Goal: Task Accomplishment & Management: Use online tool/utility

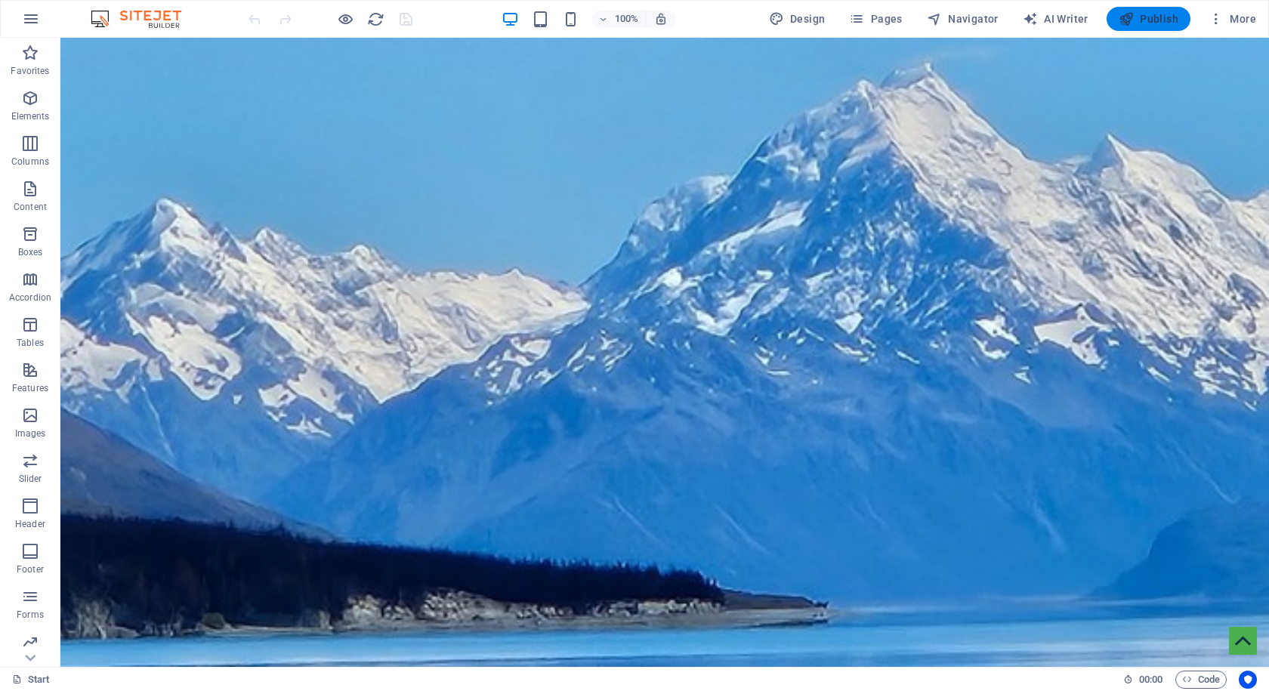
click at [1163, 15] on span "Publish" at bounding box center [1148, 18] width 60 height 15
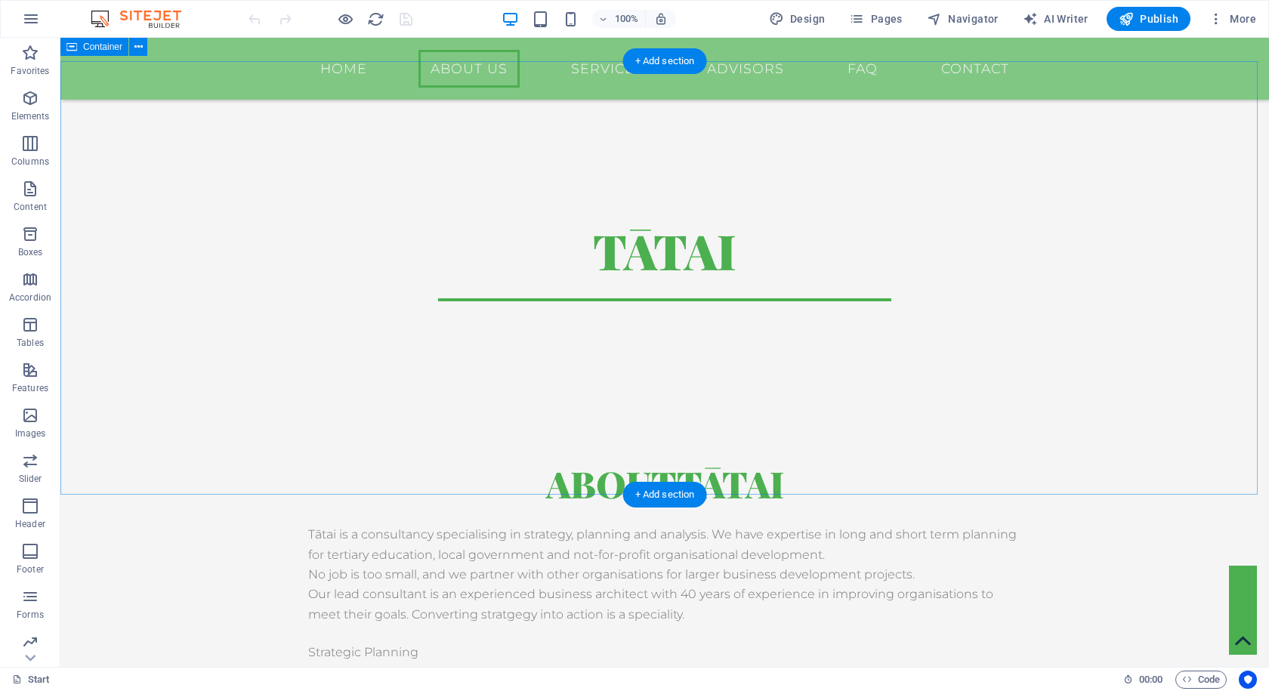
scroll to position [604, 0]
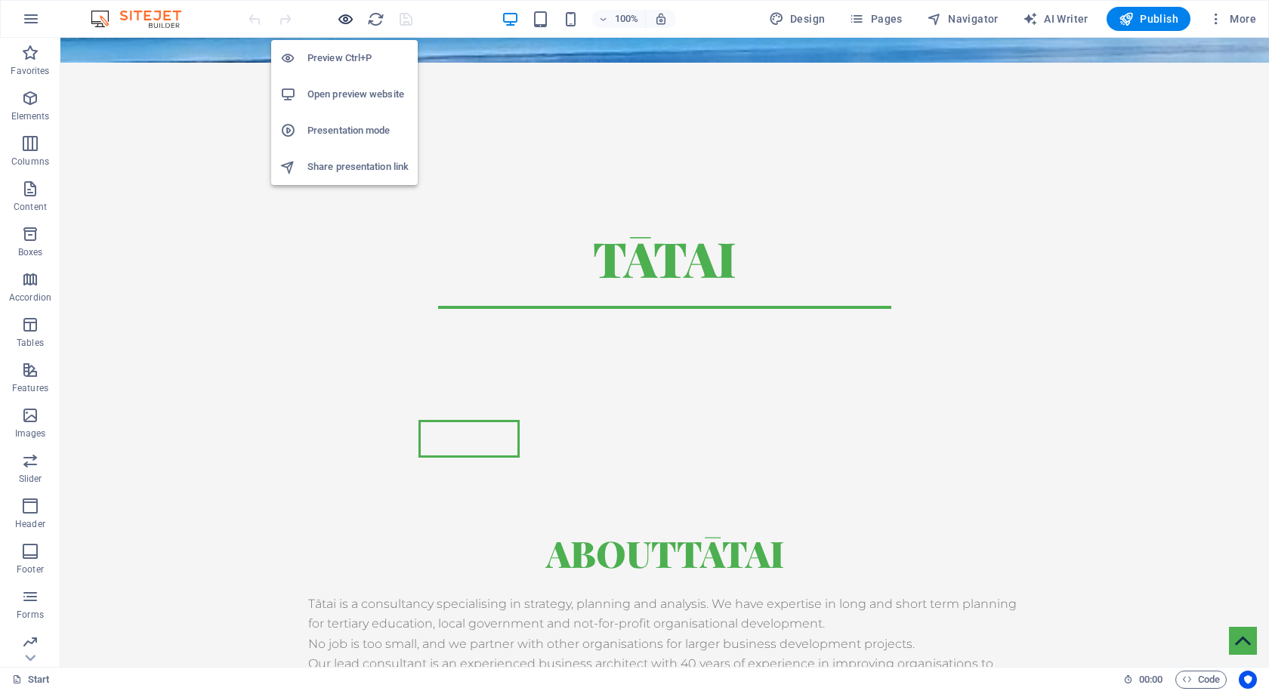
click at [344, 21] on icon "button" at bounding box center [345, 19] width 17 height 17
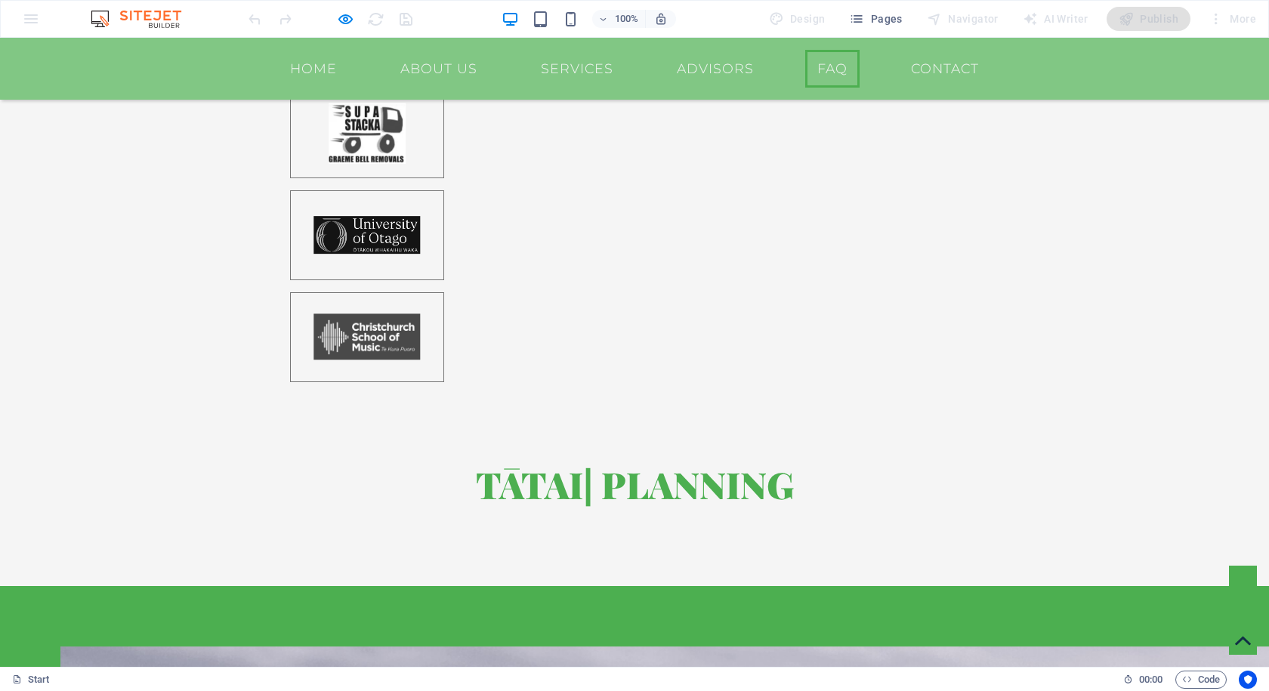
scroll to position [2729, 0]
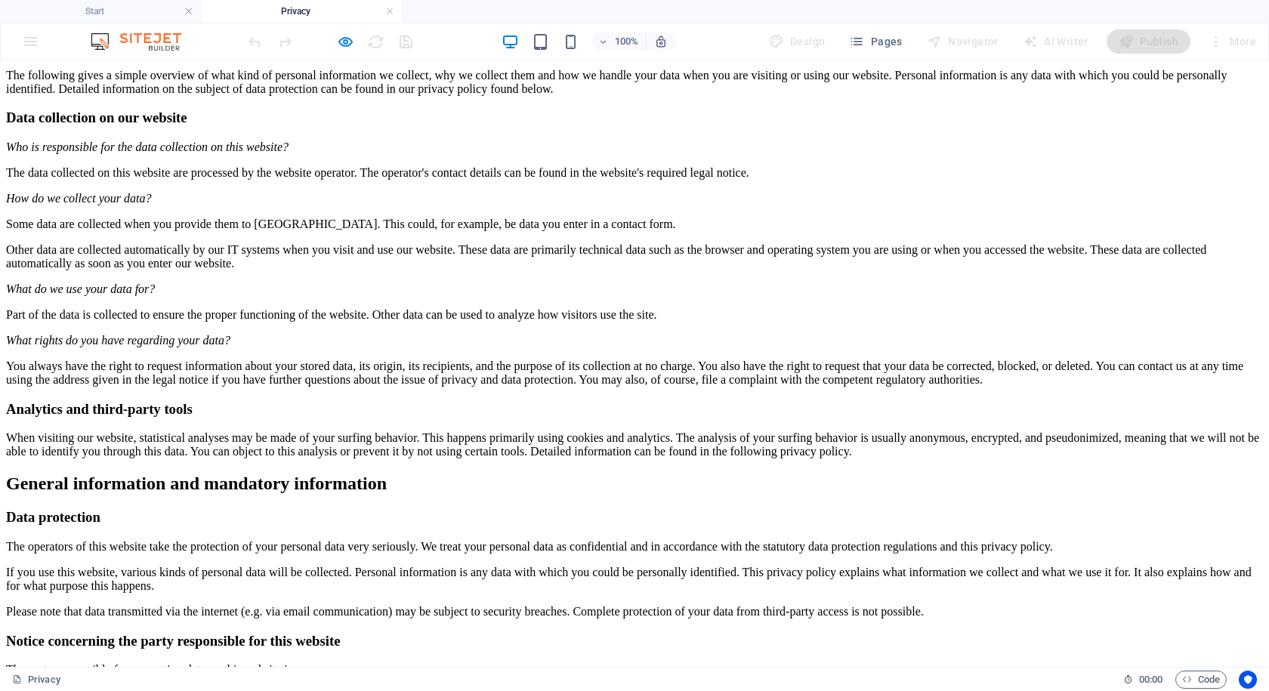
scroll to position [0, 0]
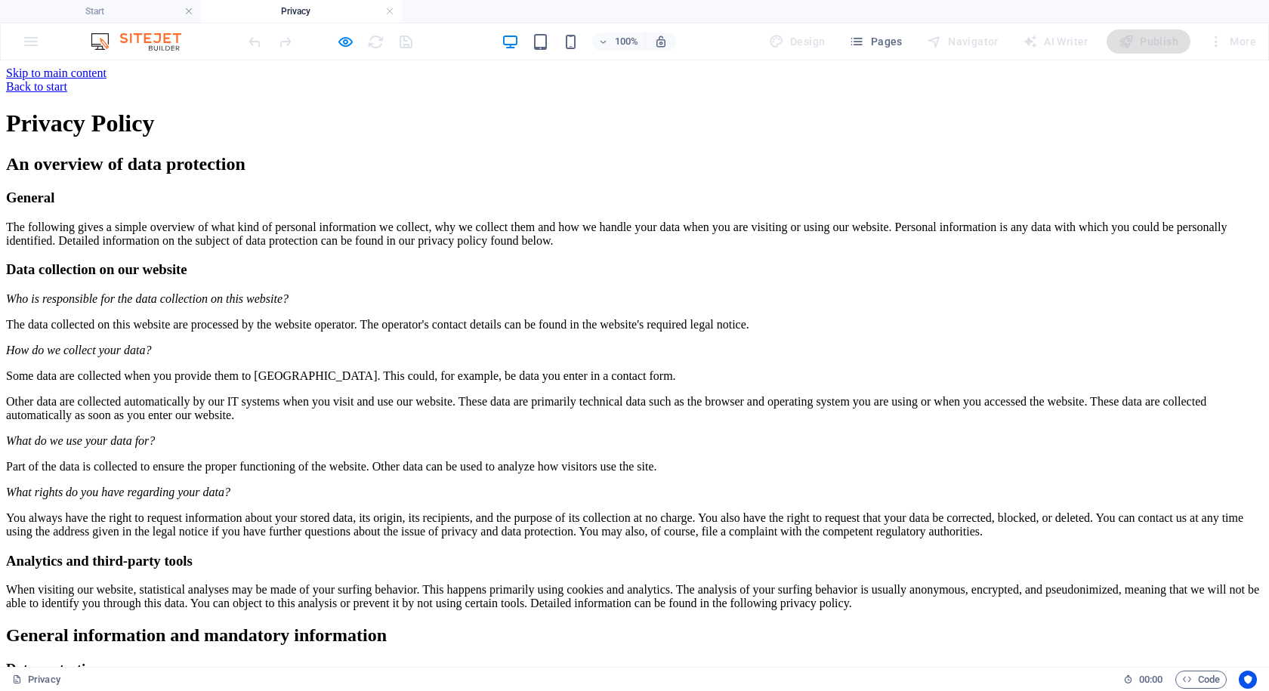
click at [323, 83] on div "Back to start" at bounding box center [634, 87] width 1257 height 14
click at [272, 82] on div "Back to start" at bounding box center [634, 87] width 1257 height 14
click at [341, 40] on icon "button" at bounding box center [345, 41] width 17 height 17
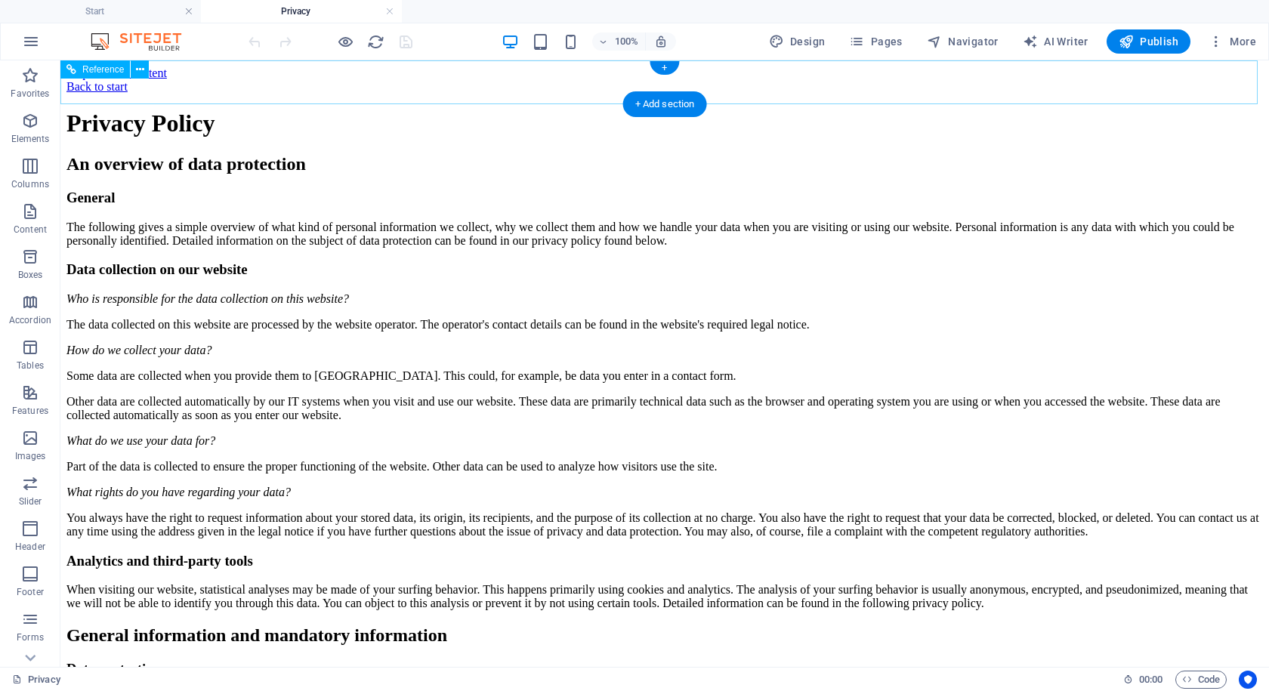
click at [346, 80] on div "Back to start" at bounding box center [664, 87] width 1196 height 14
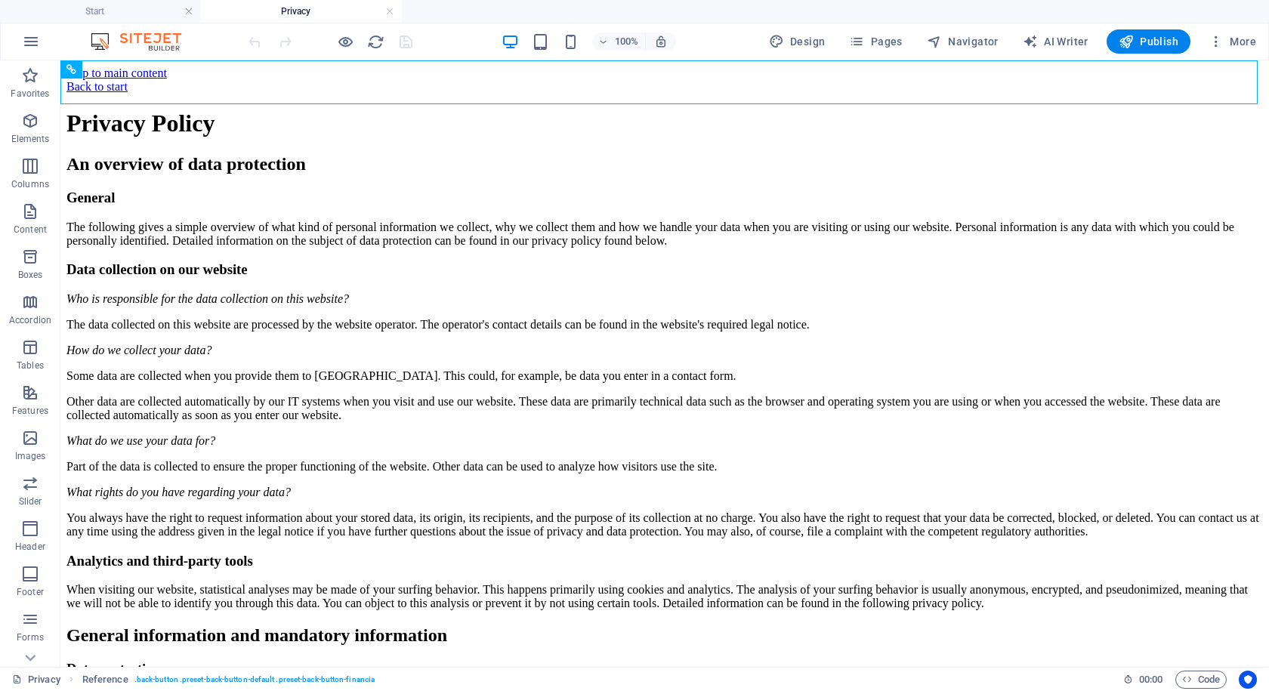
click at [146, 40] on img at bounding box center [143, 41] width 113 height 18
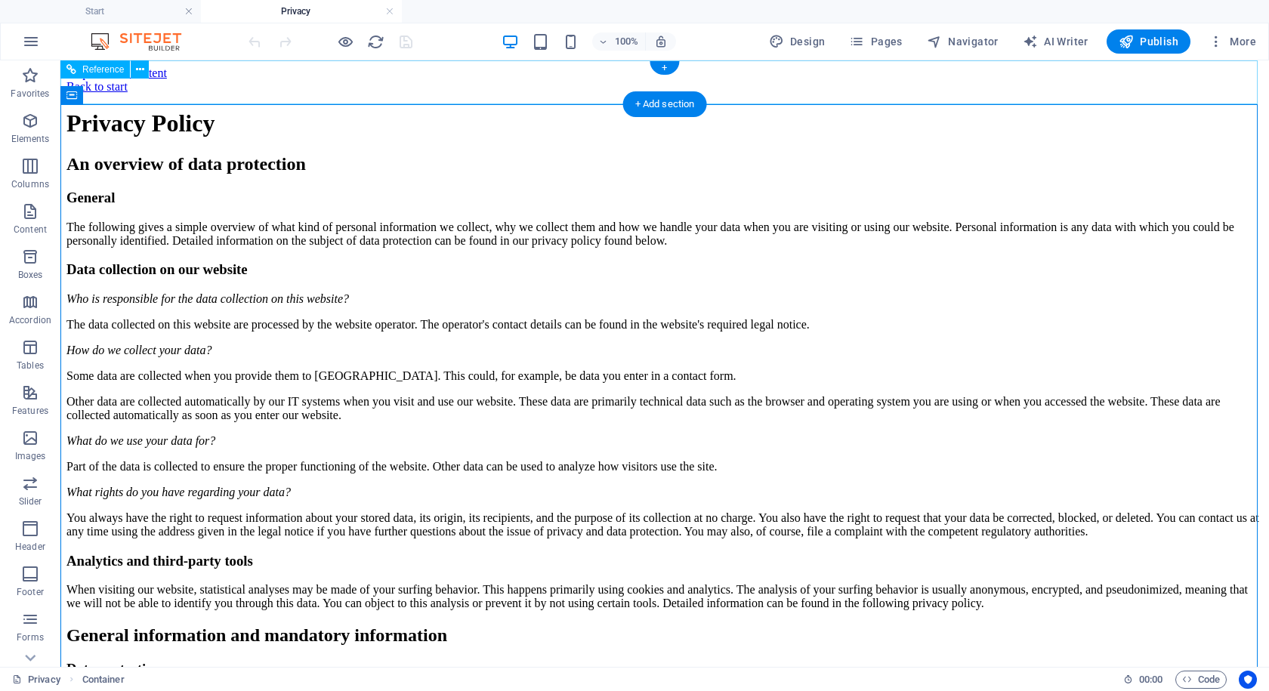
click at [344, 85] on div "Back to start" at bounding box center [664, 87] width 1196 height 14
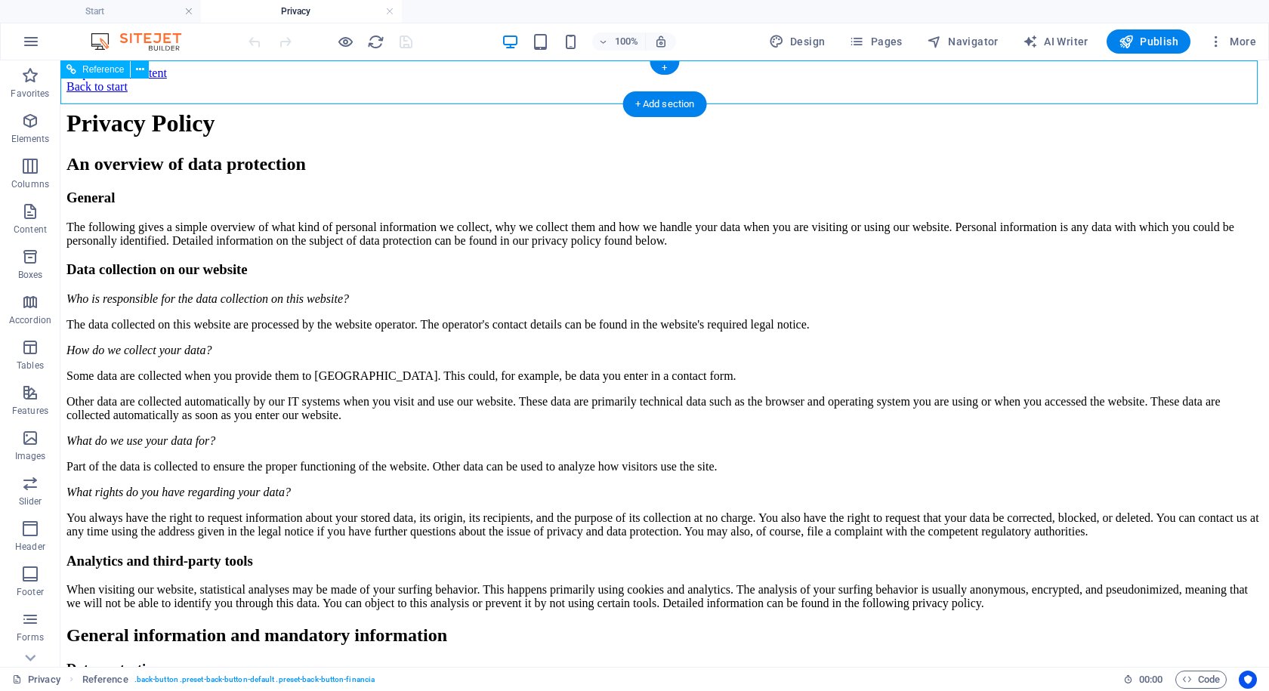
click at [306, 80] on div "Back to start" at bounding box center [664, 87] width 1196 height 14
drag, startPoint x: 798, startPoint y: 41, endPoint x: 498, endPoint y: 184, distance: 332.4
click at [798, 41] on span "Design" at bounding box center [797, 41] width 57 height 15
select select "rem"
select select "300"
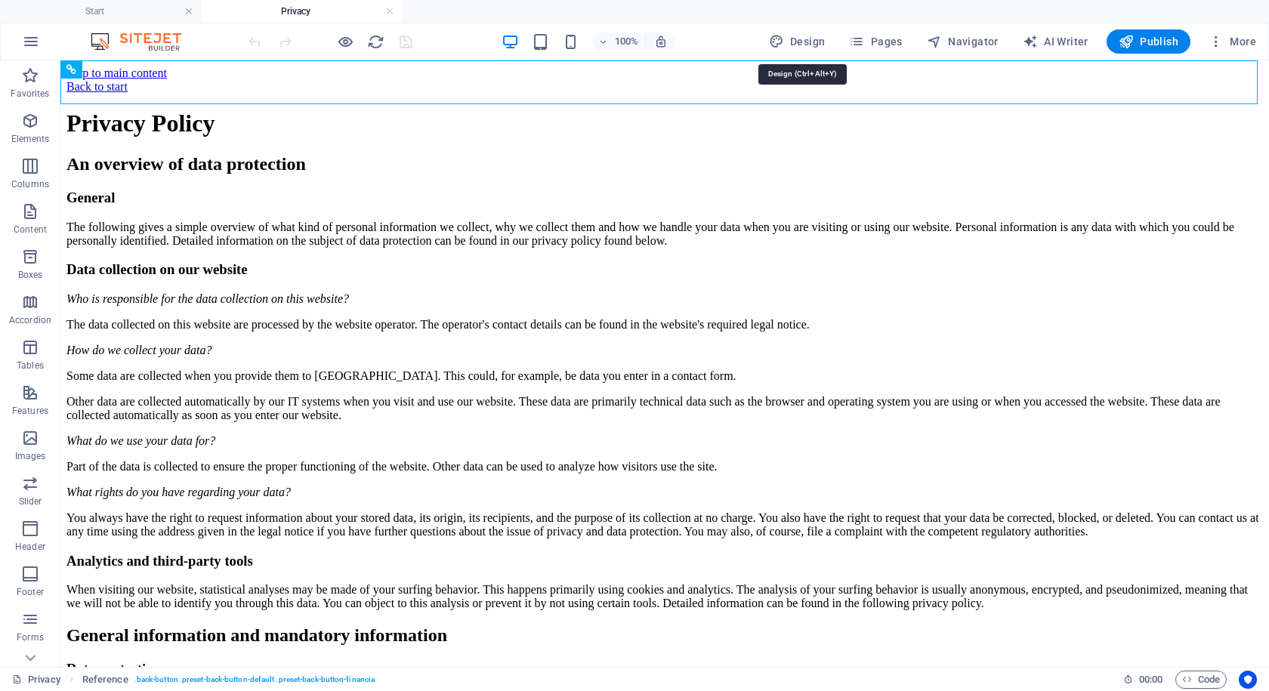
select select "px"
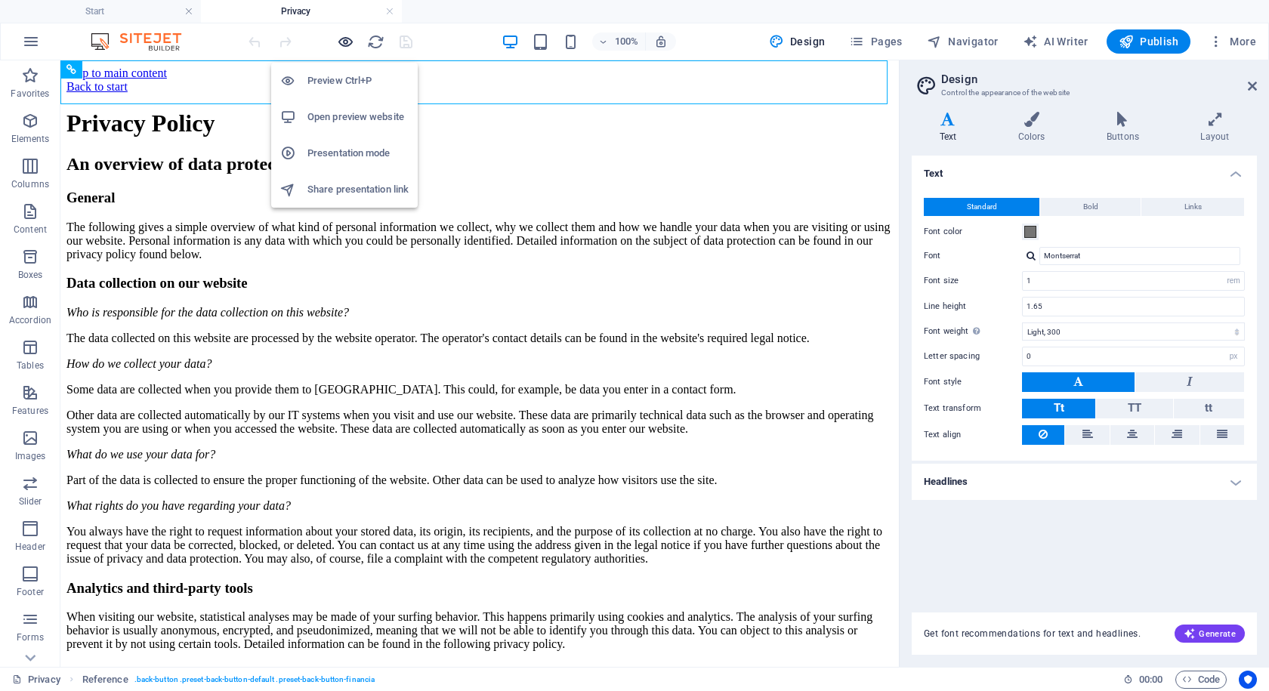
click at [341, 42] on icon "button" at bounding box center [345, 41] width 17 height 17
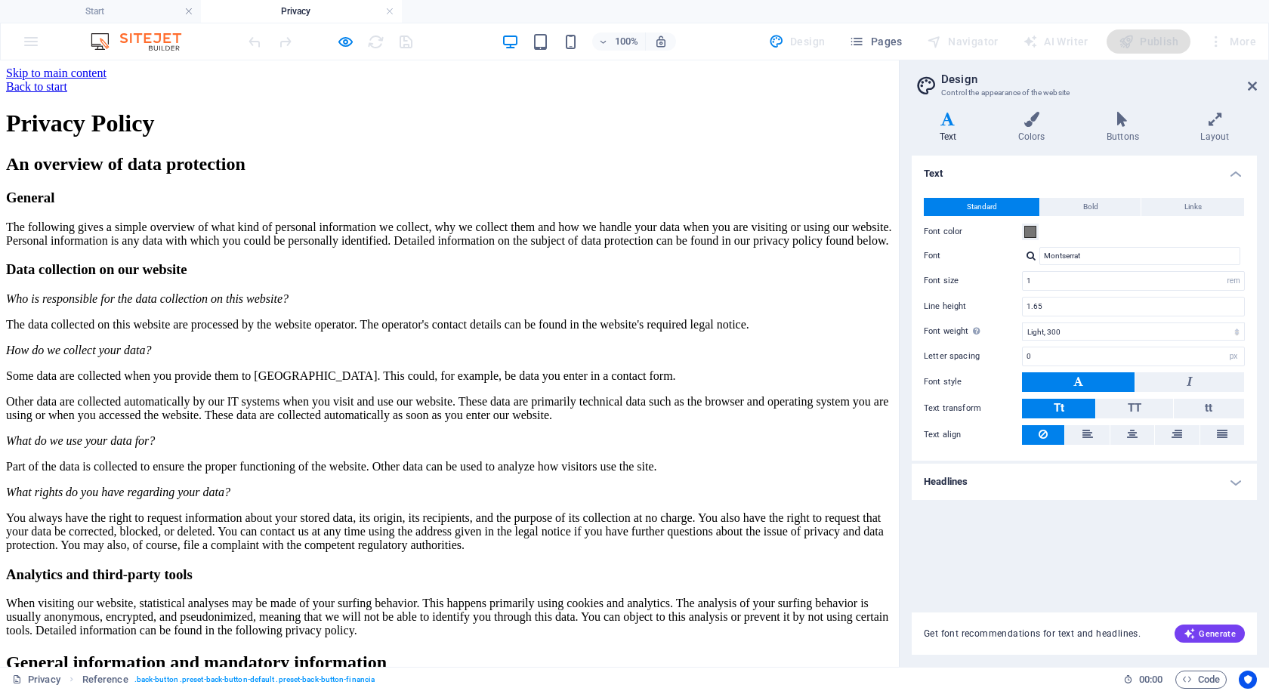
click at [67, 82] on link "Back to start" at bounding box center [36, 86] width 61 height 13
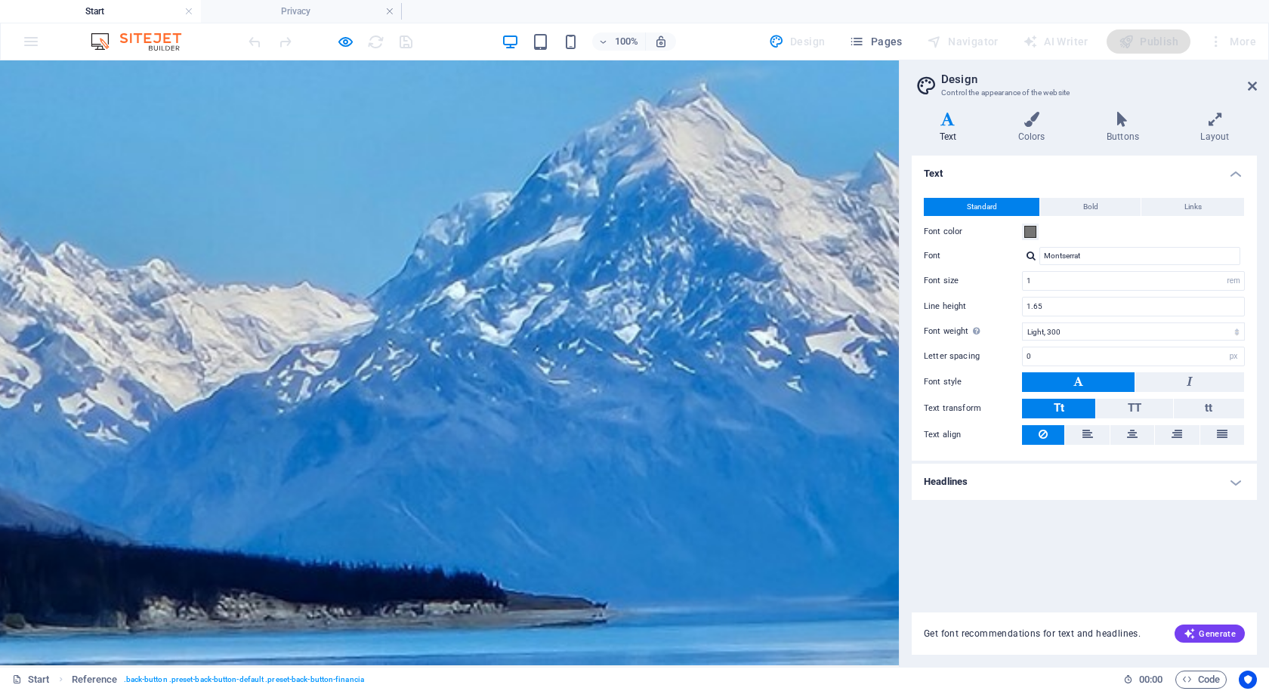
scroll to position [0, 0]
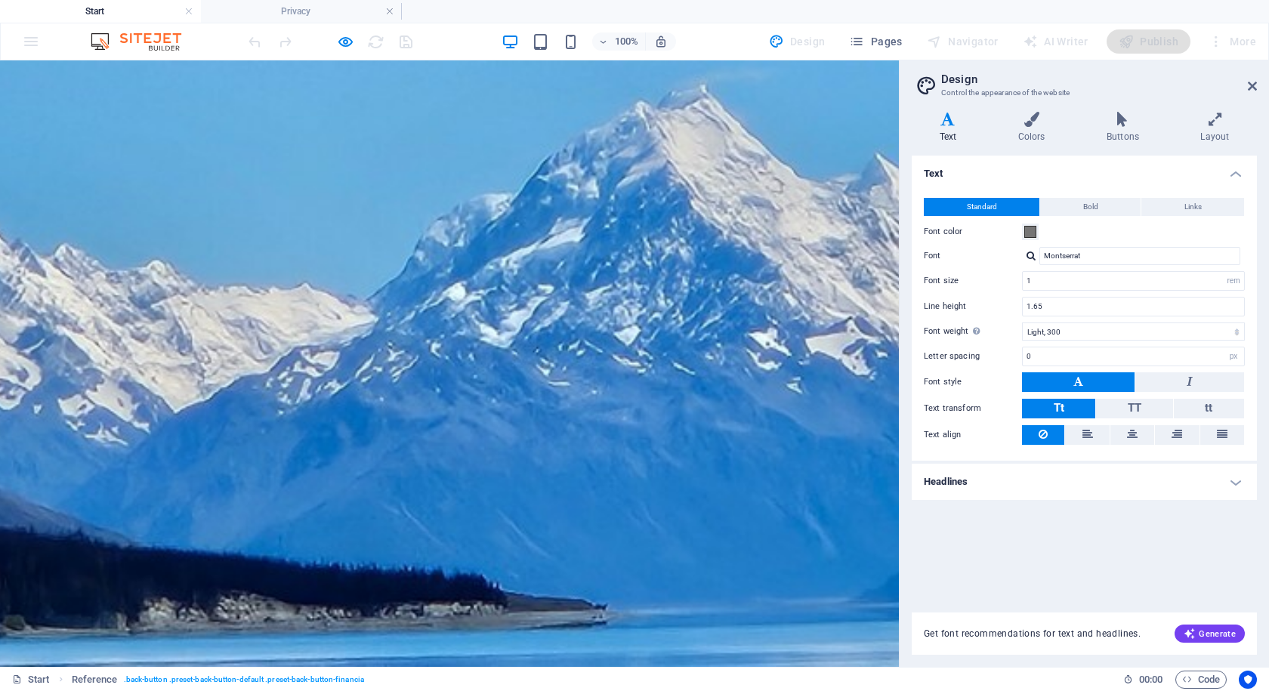
click at [312, 687] on span "Ōtautahi [GEOGRAPHIC_DATA], [GEOGRAPHIC_DATA]" at bounding box center [252, 694] width 319 height 14
click at [775, 40] on div "Design" at bounding box center [797, 41] width 69 height 24
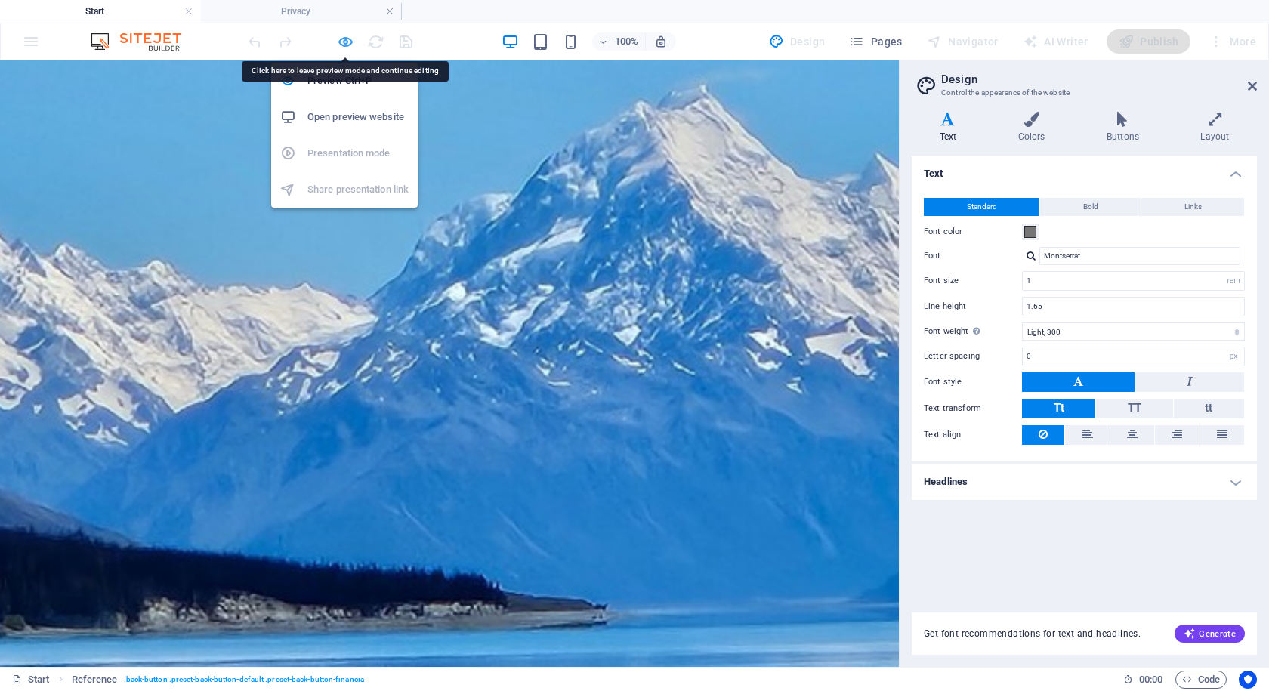
click at [350, 42] on icon "button" at bounding box center [345, 41] width 17 height 17
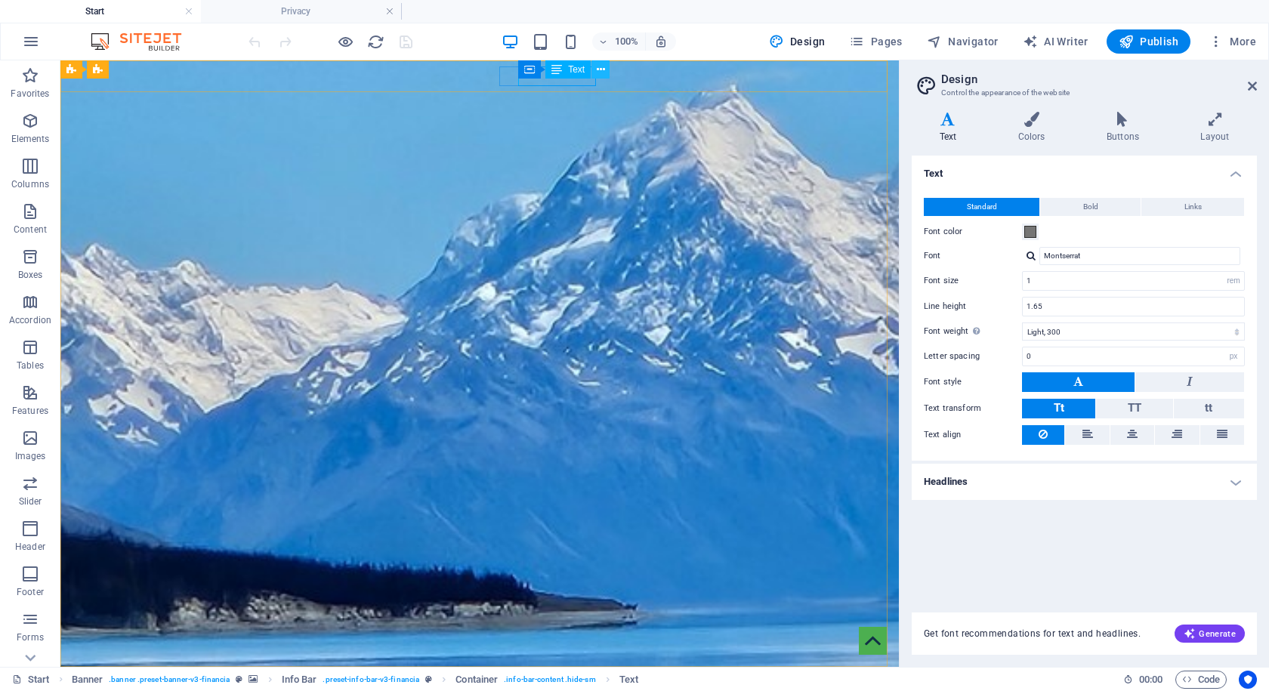
click at [597, 71] on icon at bounding box center [601, 70] width 8 height 16
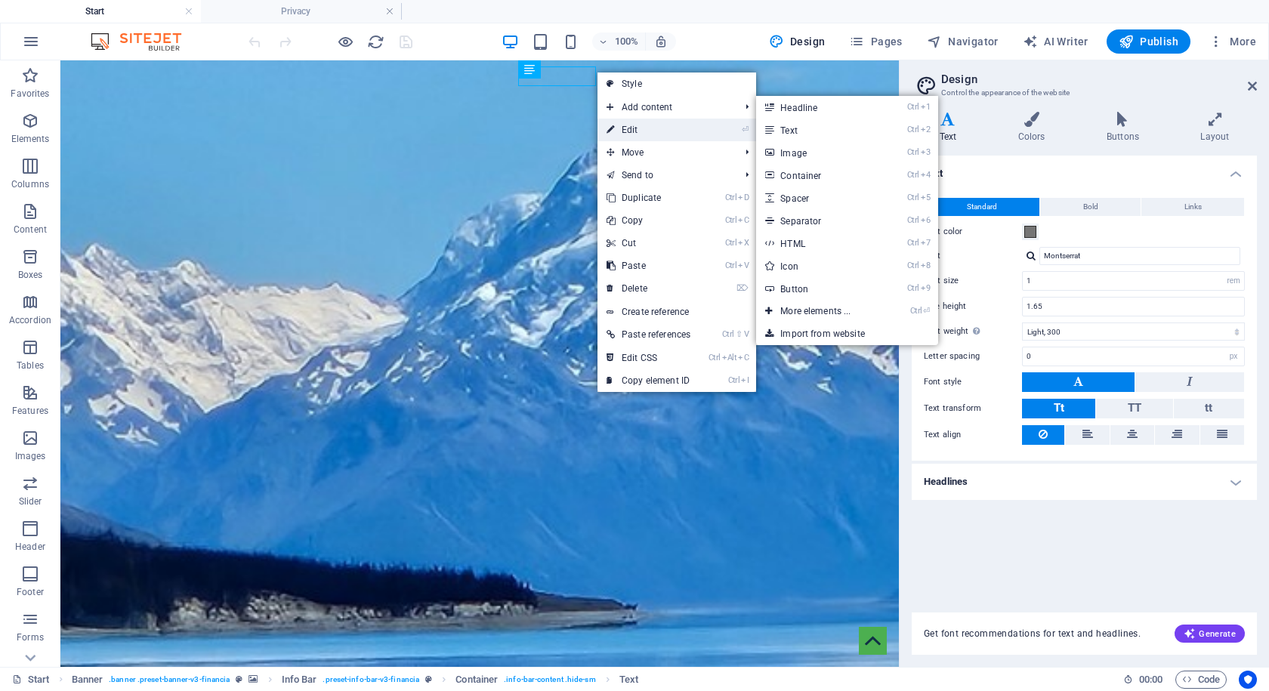
click at [617, 128] on link "⏎ Edit" at bounding box center [648, 130] width 102 height 23
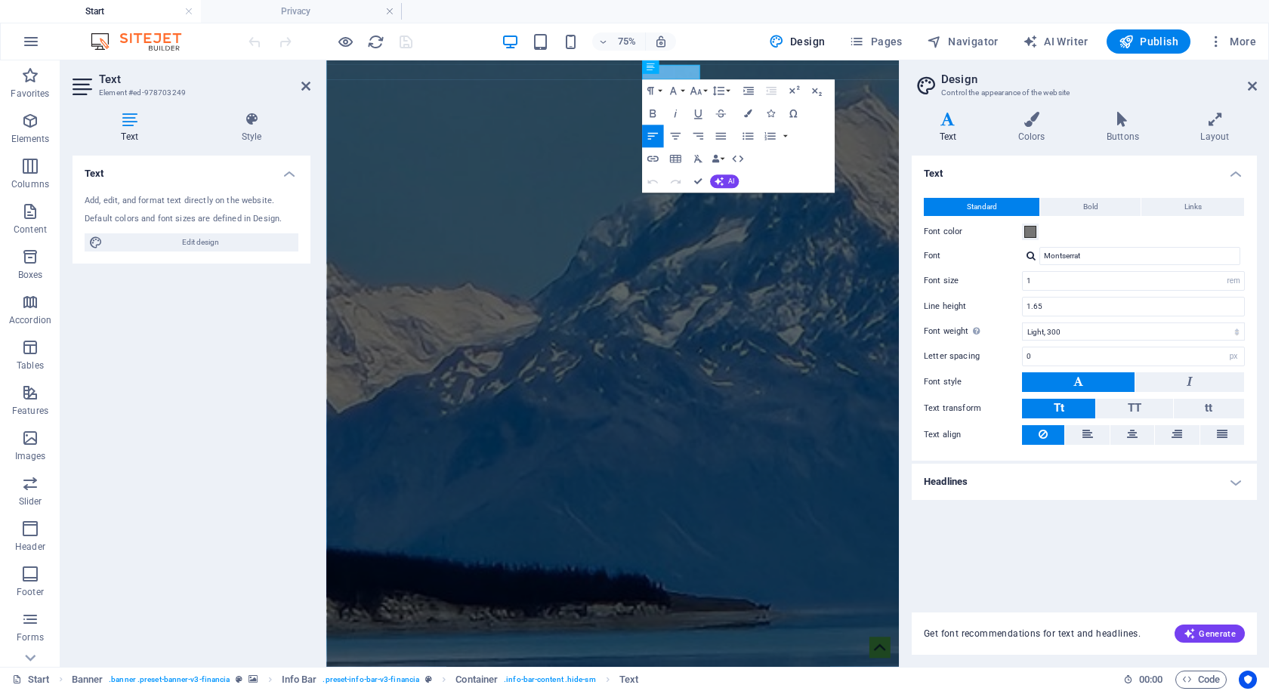
click at [950, 124] on icon at bounding box center [948, 119] width 73 height 15
click at [690, 69] on button at bounding box center [686, 67] width 14 height 14
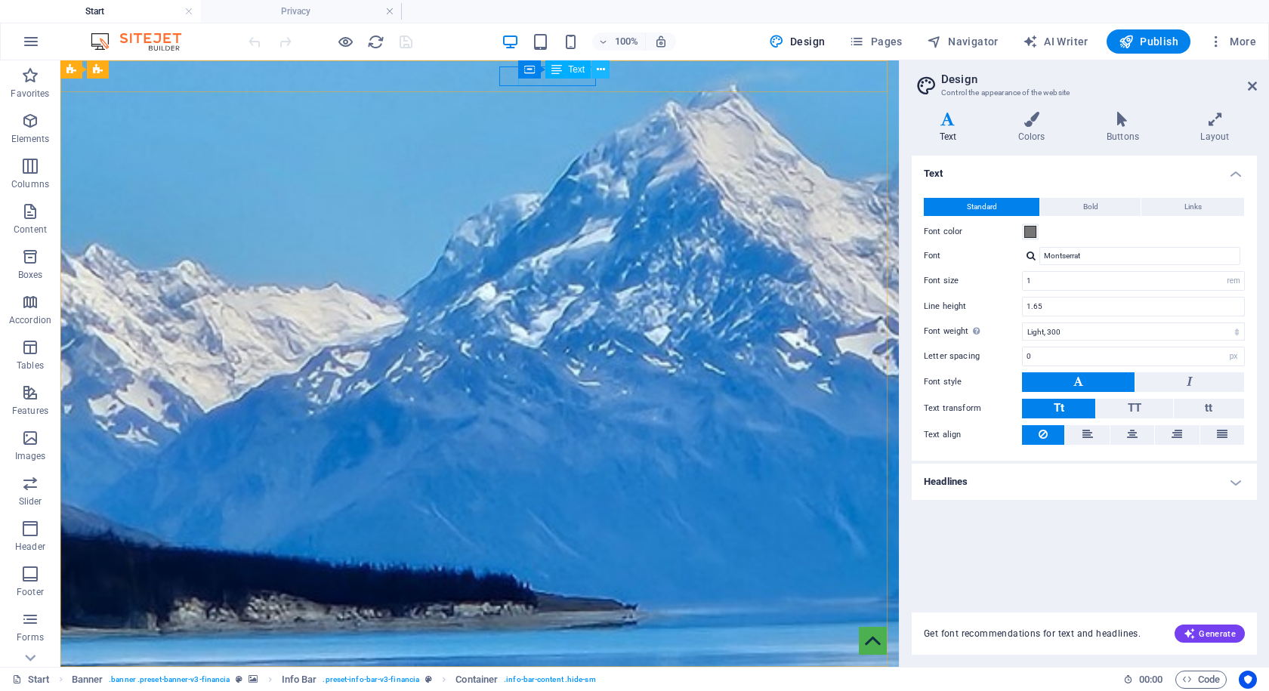
click at [601, 71] on icon at bounding box center [601, 70] width 8 height 16
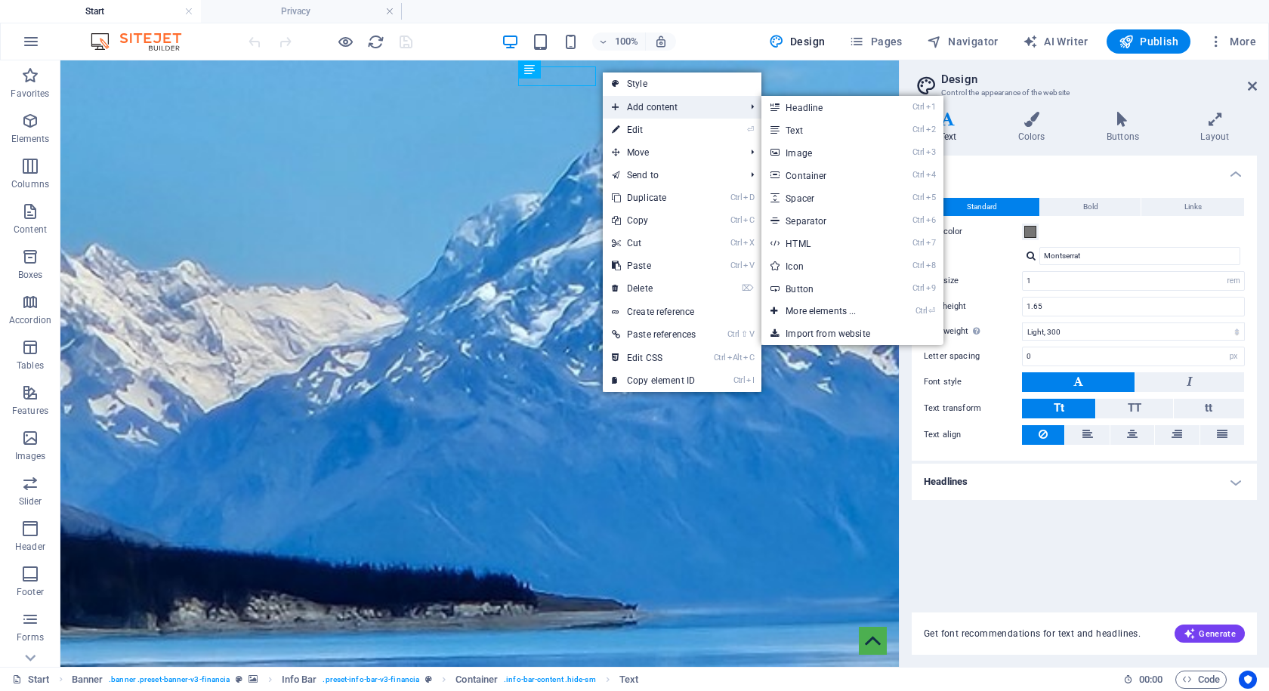
click at [631, 102] on span "Add content" at bounding box center [671, 107] width 136 height 23
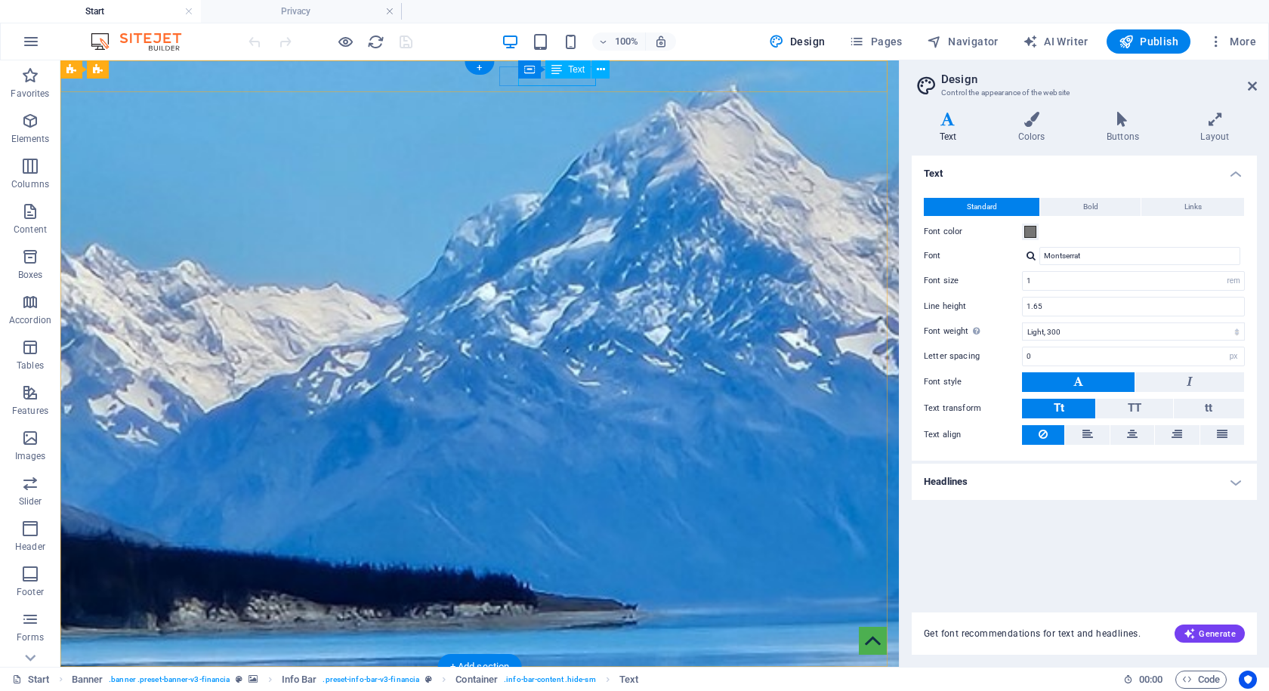
click at [597, 73] on icon at bounding box center [601, 70] width 8 height 16
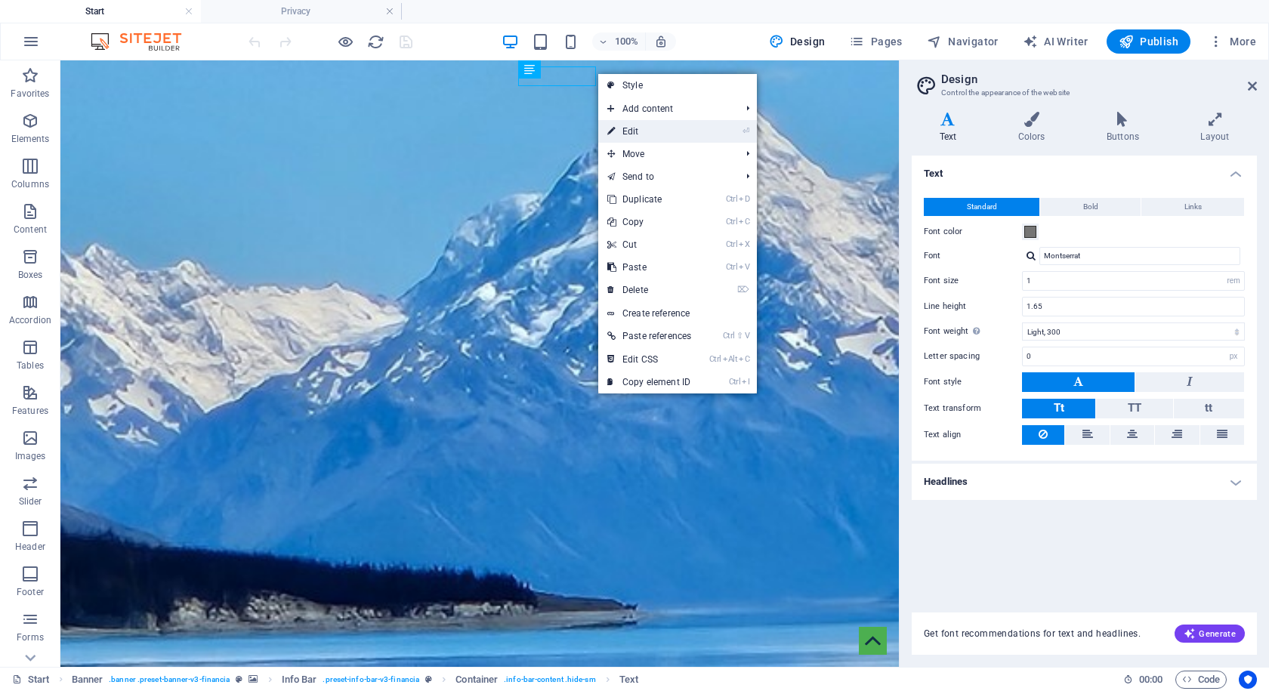
click at [628, 126] on link "⏎ Edit" at bounding box center [649, 131] width 102 height 23
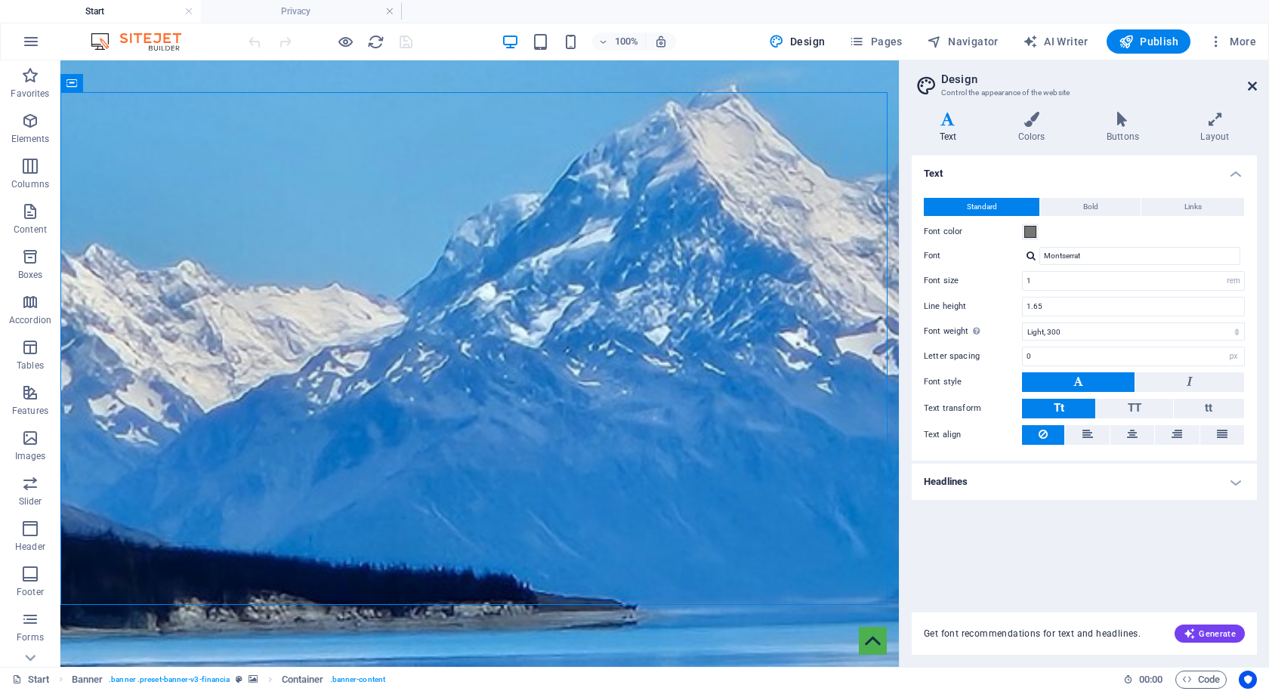
click at [1256, 85] on icon at bounding box center [1252, 86] width 9 height 12
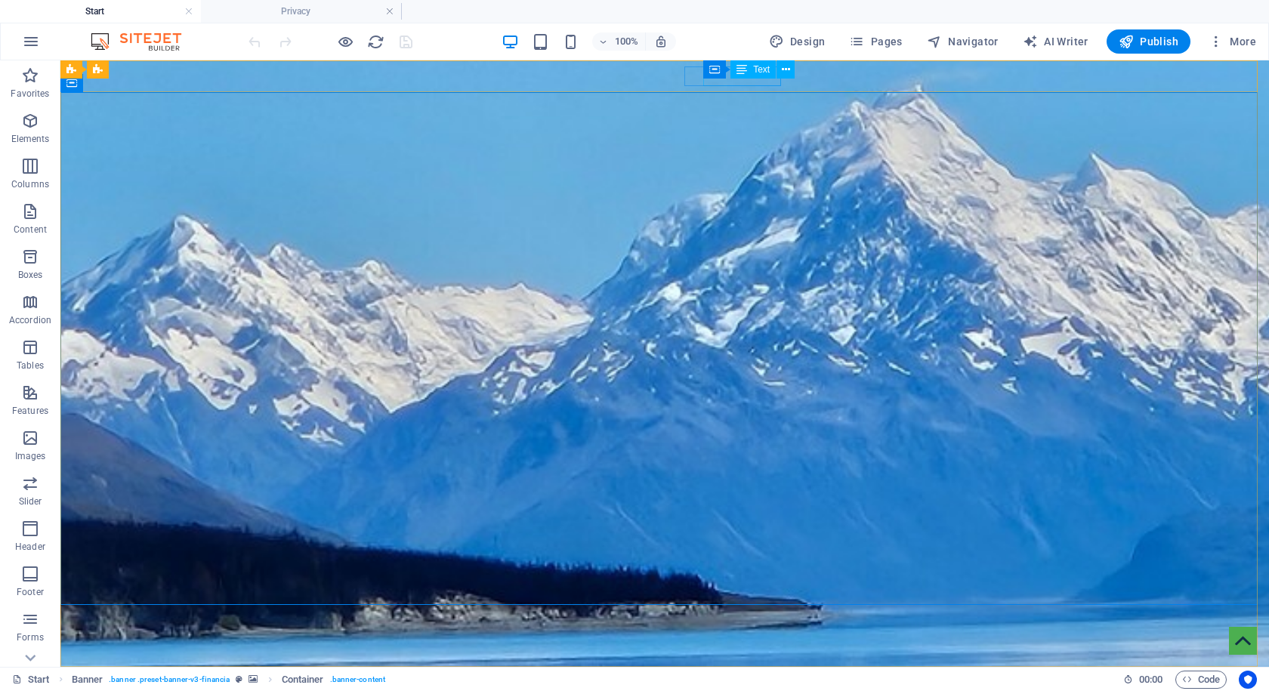
click at [757, 73] on span "Text" at bounding box center [761, 69] width 17 height 9
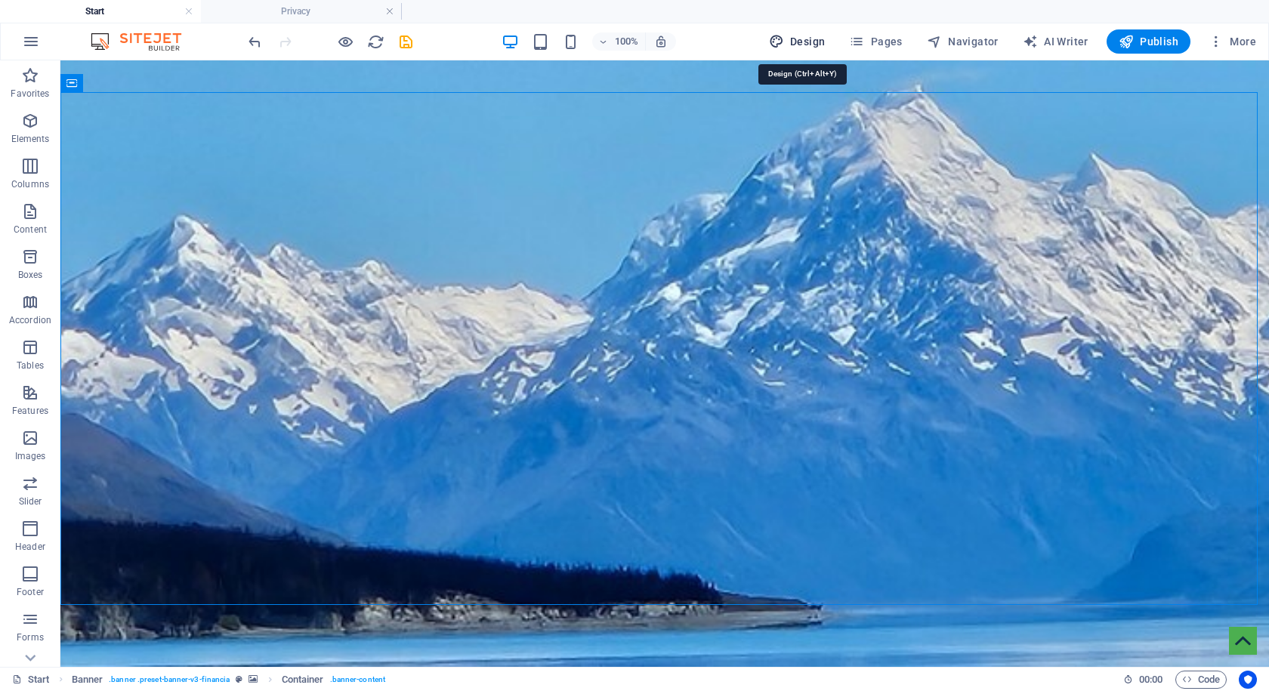
click at [779, 35] on icon "button" at bounding box center [776, 41] width 15 height 15
select select "rem"
select select "300"
select select "px"
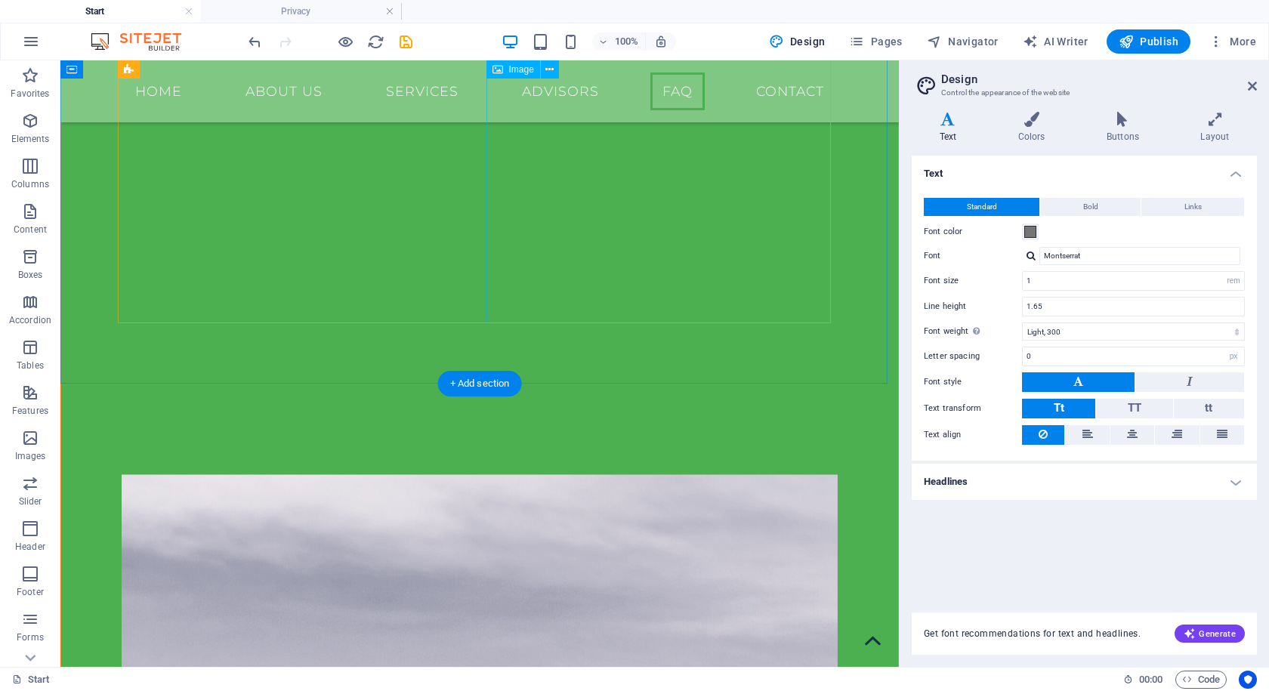
scroll to position [3355, 0]
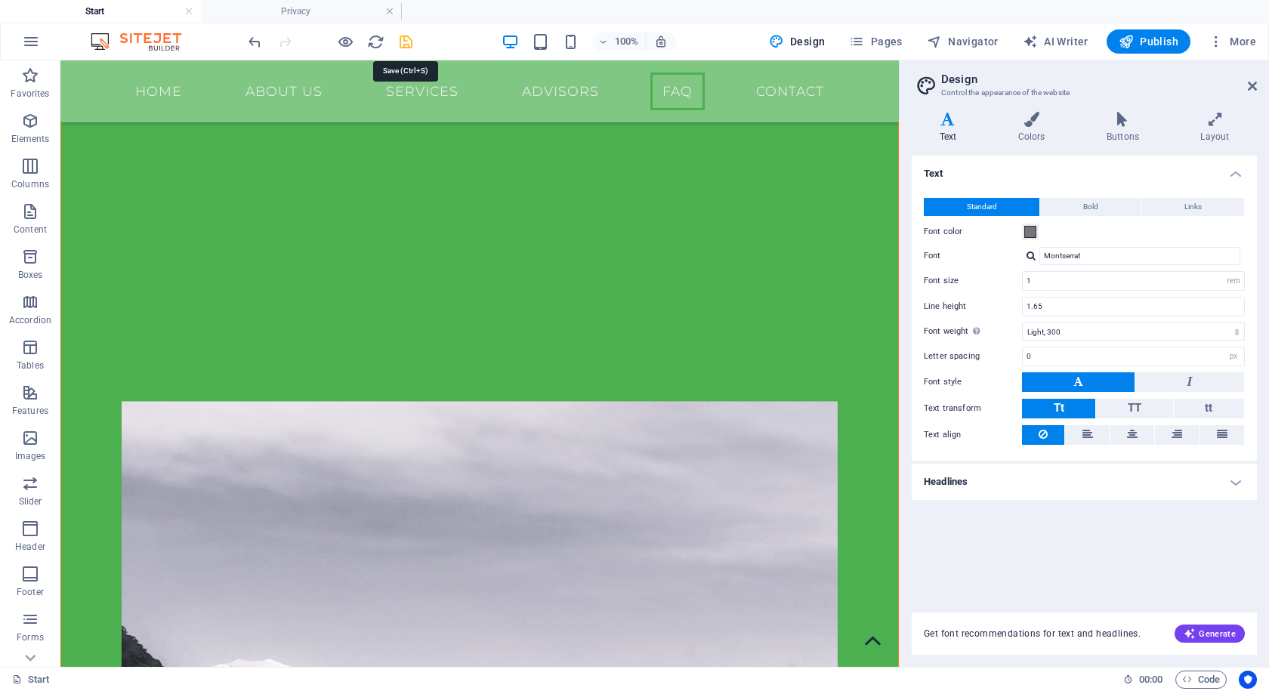
click at [409, 46] on icon "save" at bounding box center [405, 41] width 17 height 17
checkbox input "false"
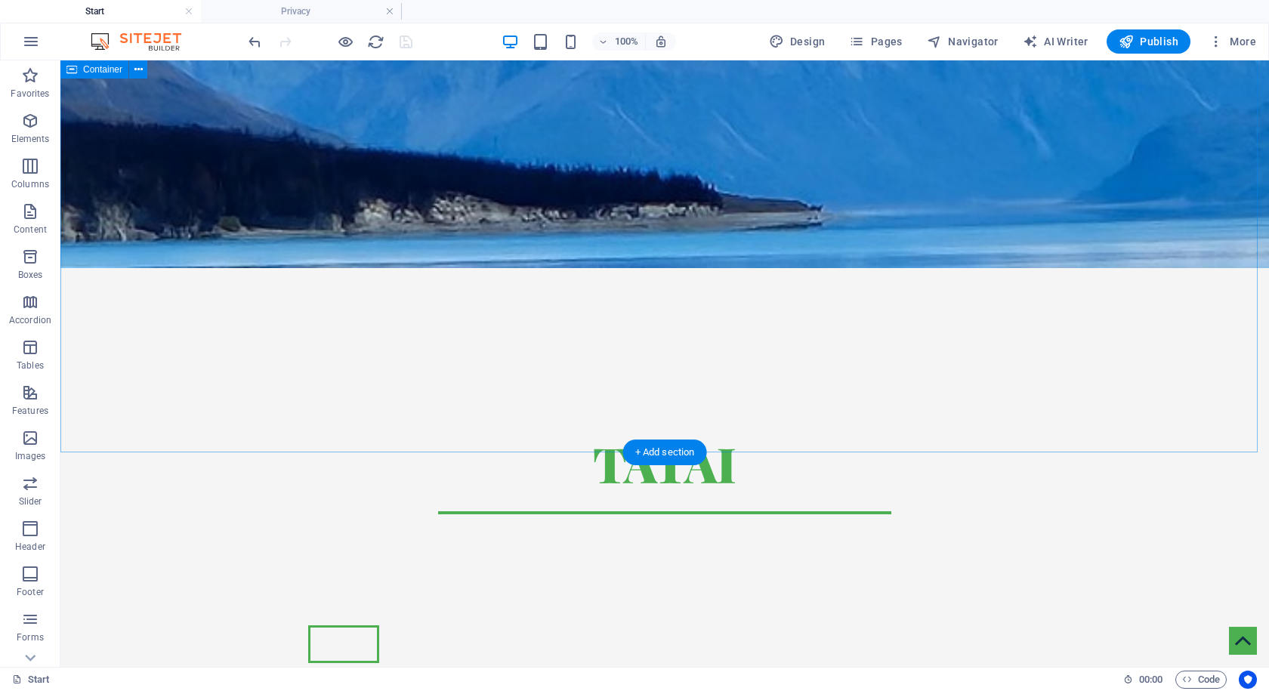
scroll to position [0, 0]
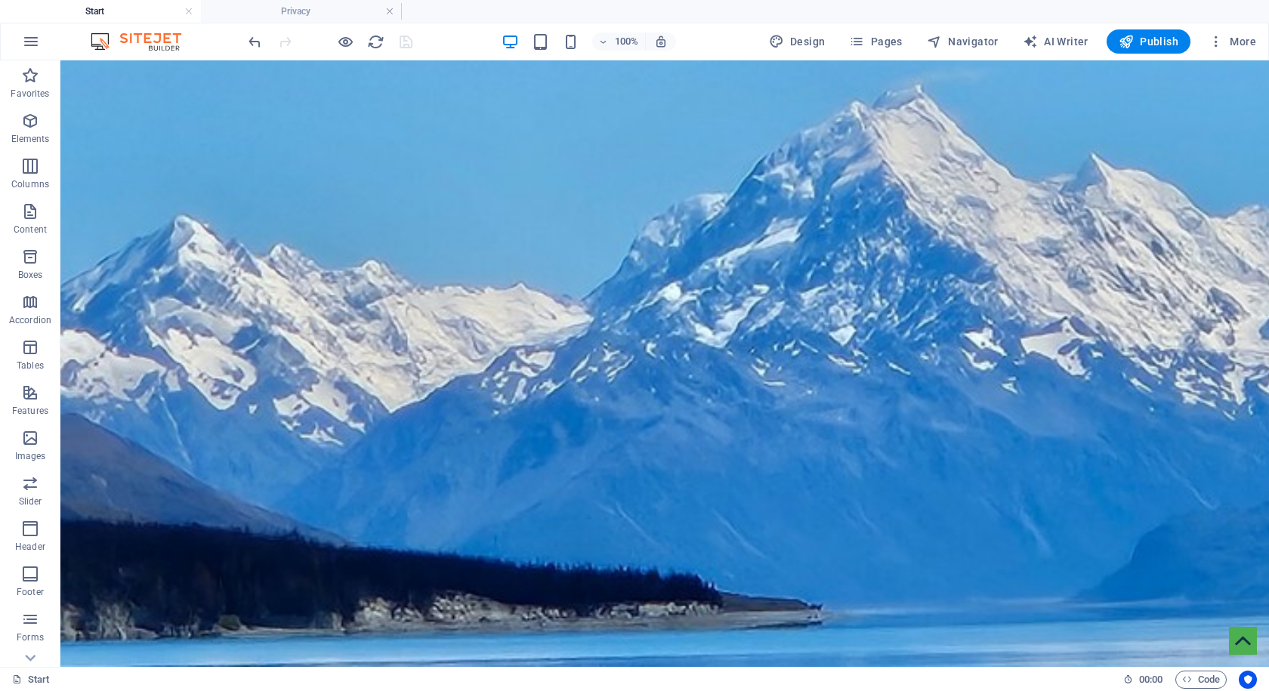
click at [162, 40] on img at bounding box center [143, 41] width 113 height 18
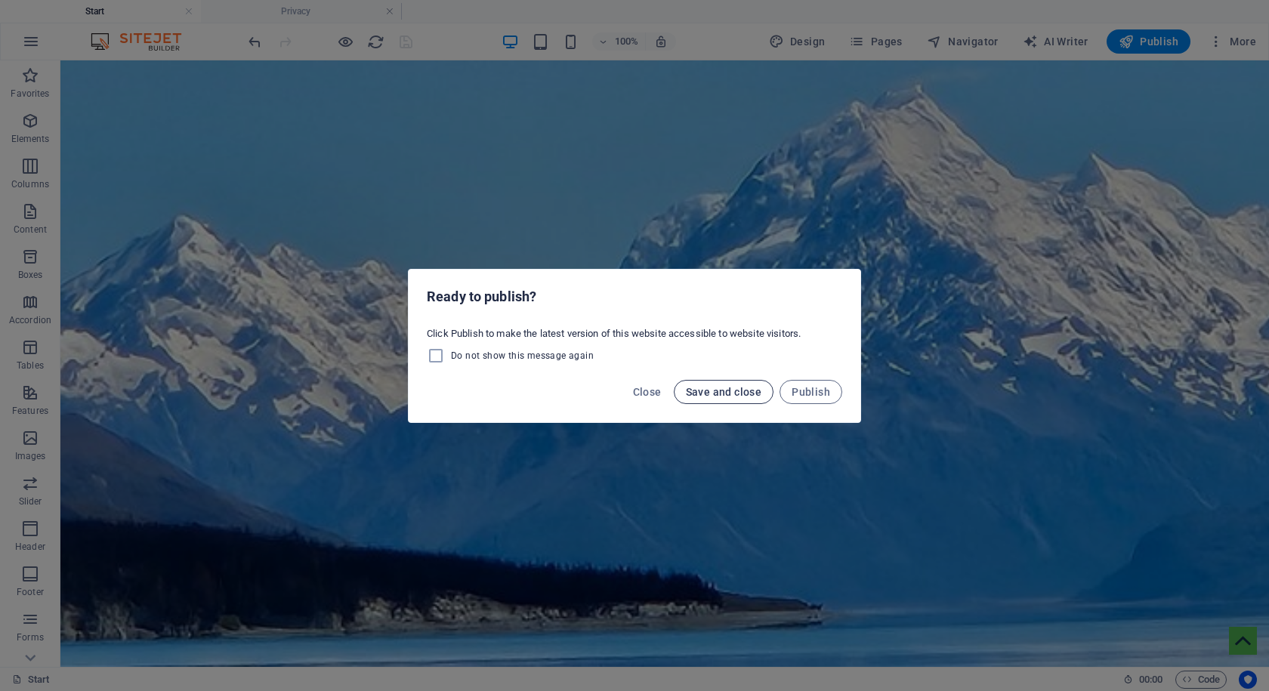
click at [717, 391] on span "Save and close" at bounding box center [724, 392] width 76 height 12
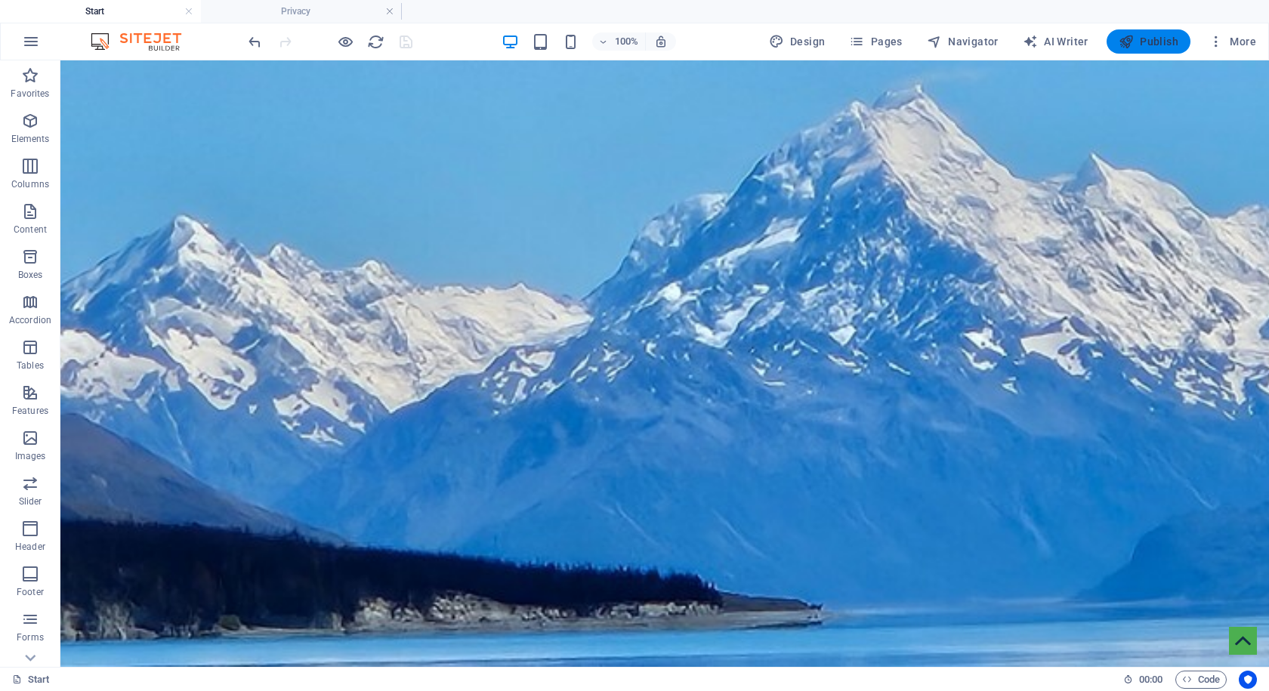
click at [1145, 43] on span "Publish" at bounding box center [1148, 41] width 60 height 15
